Goal: Transaction & Acquisition: Purchase product/service

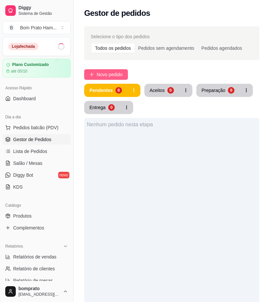
click at [113, 75] on span "Novo pedido" at bounding box center [110, 74] width 26 height 7
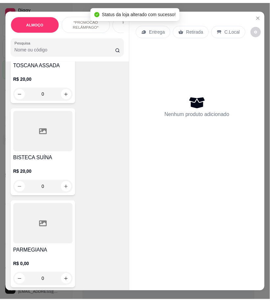
scroll to position [695, 0]
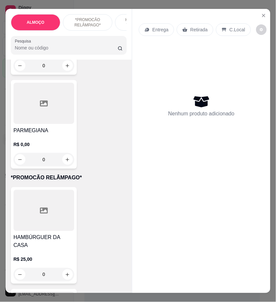
click at [52, 134] on div "R$ 0,00 0" at bounding box center [44, 150] width 61 height 32
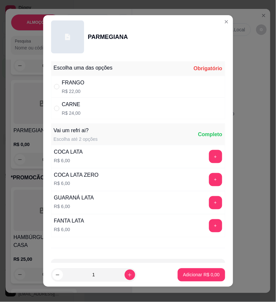
click at [165, 86] on div "FRANGO R$ 22,00" at bounding box center [138, 87] width 174 height 22
radio input "true"
click at [200, 277] on p "Adicionar R$ 22,00" at bounding box center [200, 275] width 38 height 6
type input "1"
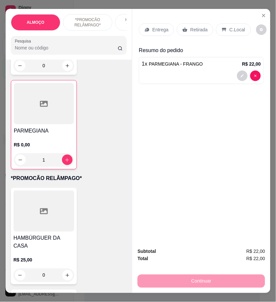
click at [162, 29] on p "Entrega" at bounding box center [160, 29] width 16 height 7
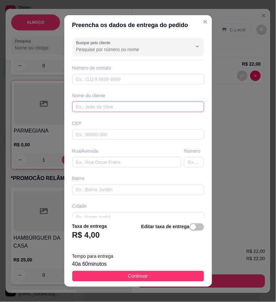
paste input "[PERSON_NAME]"
type input "[PERSON_NAME]"
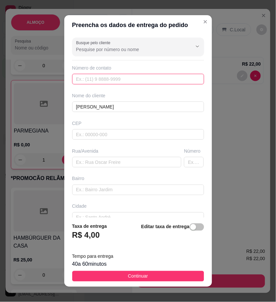
paste input "558 79939-8202"
type input "558 79939-8202"
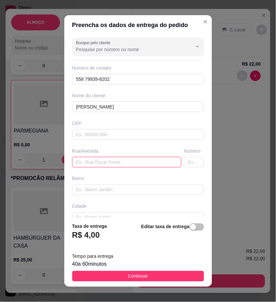
paste input "[STREET_ADDRESS][PERSON_NAME]"
click at [121, 165] on input "[STREET_ADDRESS][PERSON_NAME]" at bounding box center [126, 162] width 109 height 11
type input "Rua [PERSON_NAME] filho [PERSON_NAME]"
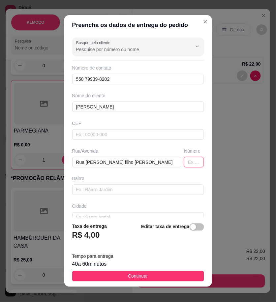
click at [184, 160] on input "text" at bounding box center [194, 162] width 20 height 11
paste input "109"
type input "109"
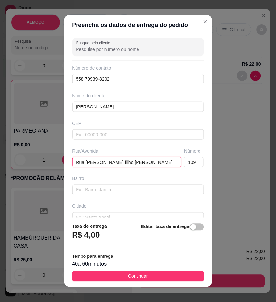
drag, startPoint x: 144, startPoint y: 163, endPoint x: 119, endPoint y: 164, distance: 24.4
click at [119, 164] on input "Rua [PERSON_NAME] filho [PERSON_NAME]" at bounding box center [126, 162] width 109 height 11
type input "Rua [PERSON_NAME]"
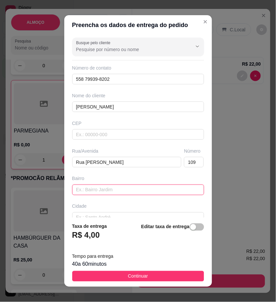
click at [102, 189] on input "text" at bounding box center [138, 189] width 132 height 11
paste input "Vila Cohab"
type input "Vila Cohab"
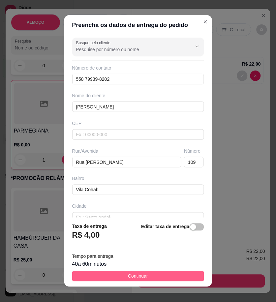
click at [166, 273] on button "Continuar" at bounding box center [138, 276] width 132 height 11
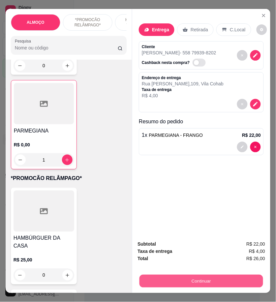
click at [230, 274] on button "Continuar" at bounding box center [200, 280] width 123 height 13
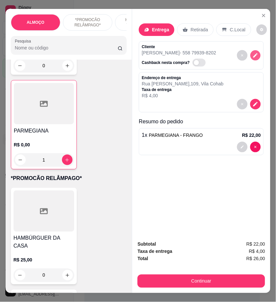
click at [253, 54] on icon "decrease-product-quantity" at bounding box center [255, 55] width 4 height 4
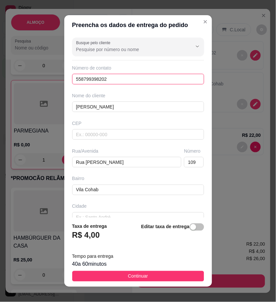
click at [79, 78] on input "558799398202" at bounding box center [138, 79] width 132 height 11
drag, startPoint x: 132, startPoint y: 78, endPoint x: 0, endPoint y: 80, distance: 132.1
click at [0, 80] on div "Preencha os dados de entrega do pedido Busque pelo cliente Número de contato [P…" at bounding box center [138, 151] width 276 height 302
paste input "87) 9939-8202"
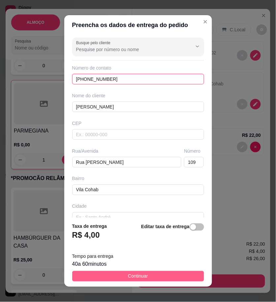
type input "[PHONE_NUMBER]"
click at [169, 276] on button "Continuar" at bounding box center [138, 276] width 132 height 11
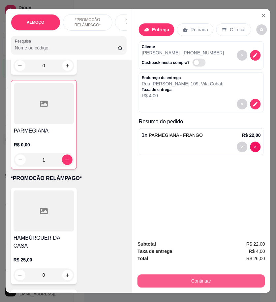
click at [163, 277] on button "Continuar" at bounding box center [200, 280] width 127 height 13
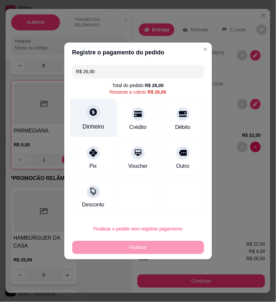
click at [88, 119] on div "Dinheiro" at bounding box center [93, 118] width 46 height 39
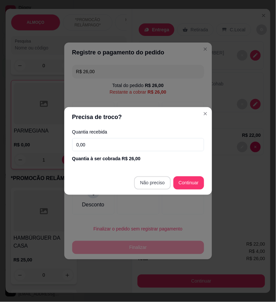
type input "R$ 0,00"
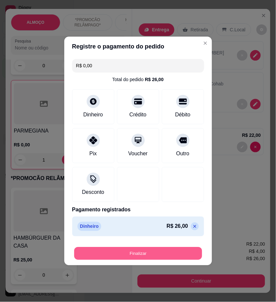
click at [166, 259] on button "Finalizar" at bounding box center [138, 253] width 128 height 13
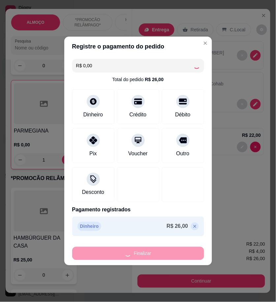
type input "0"
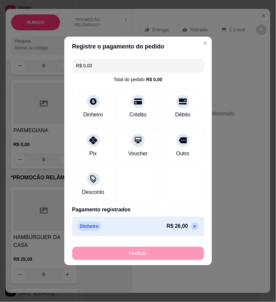
type input "-R$ 26,00"
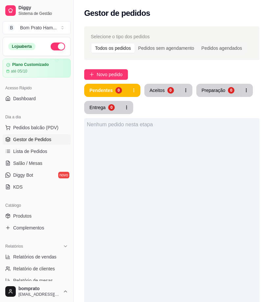
click at [143, 150] on div "Nenhum pedido nesta etapa" at bounding box center [172, 269] width 176 height 302
